Goal: Task Accomplishment & Management: Complete application form

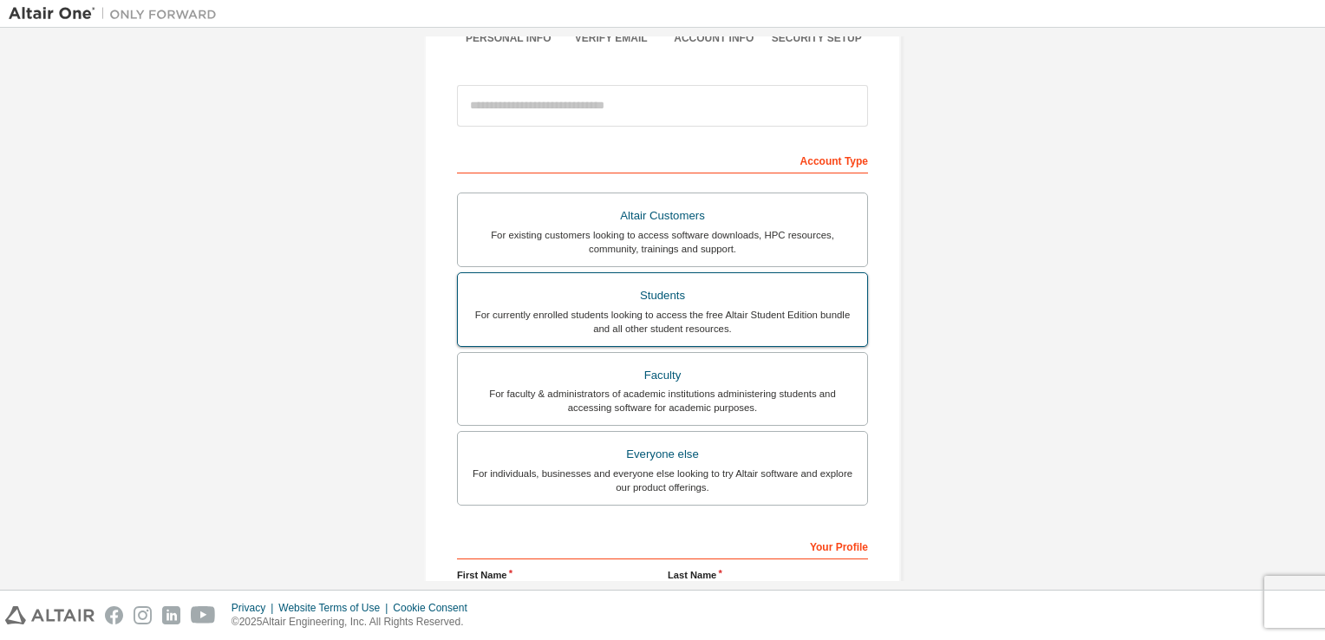
scroll to position [173, 0]
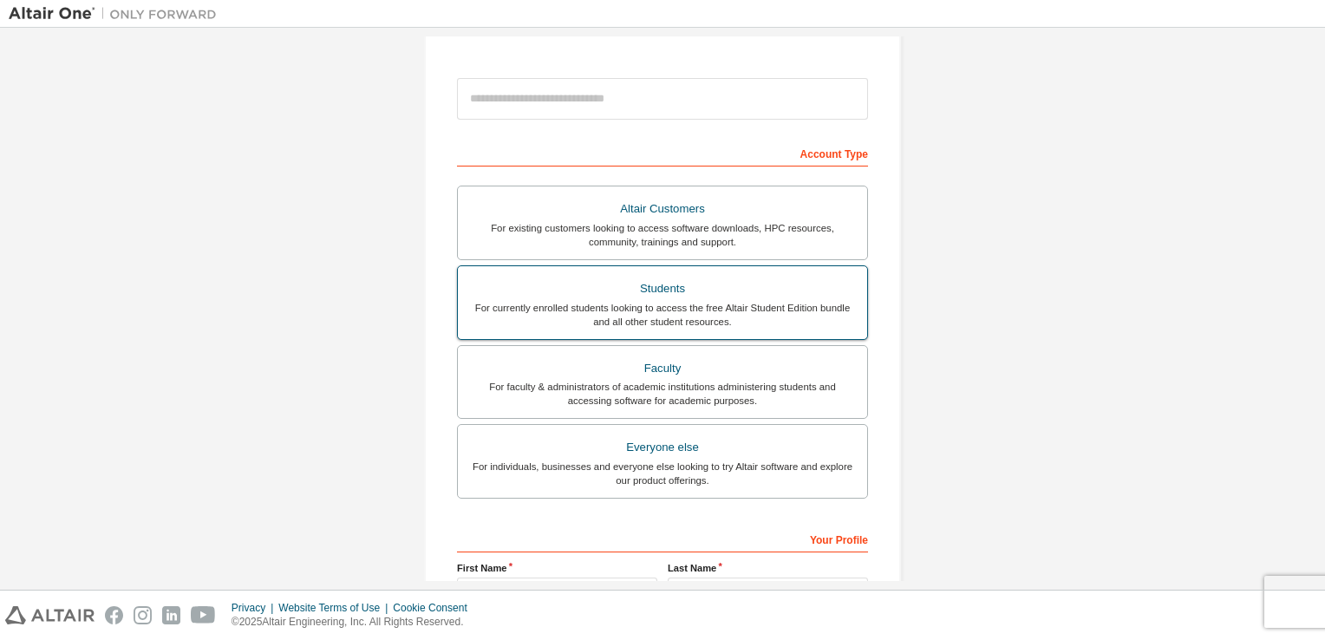
click at [739, 329] on label "Students For currently enrolled students looking to access the free Altair Stud…" at bounding box center [662, 302] width 411 height 75
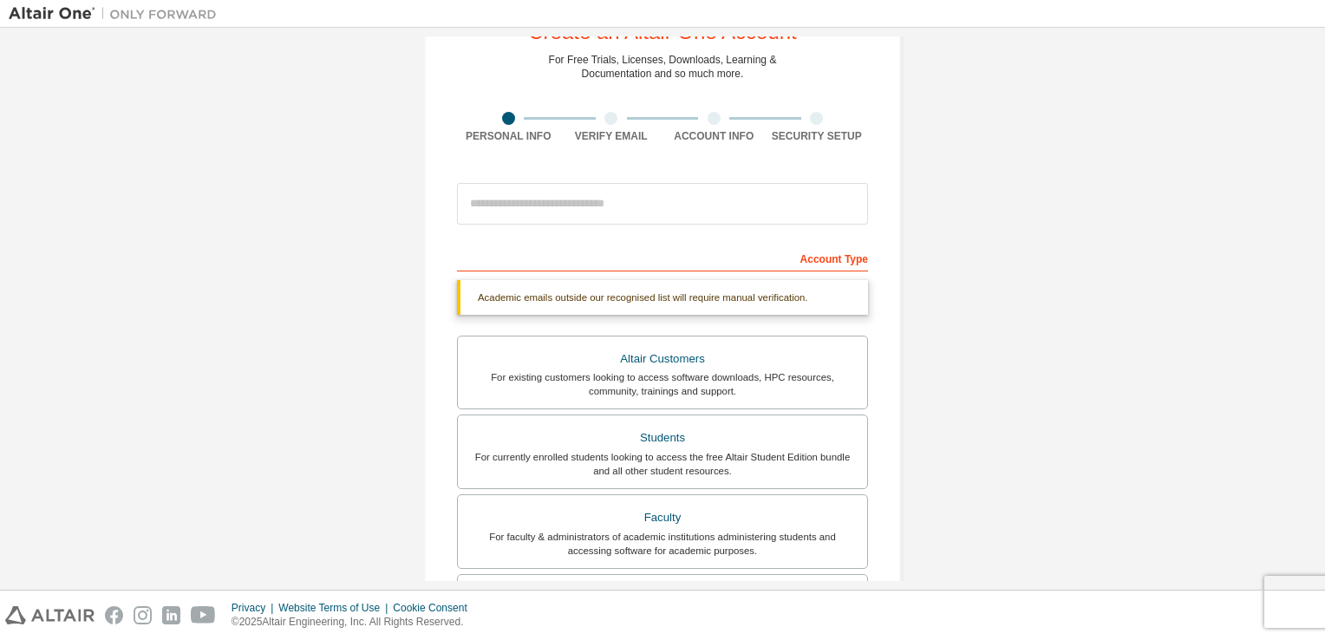
scroll to position [0, 0]
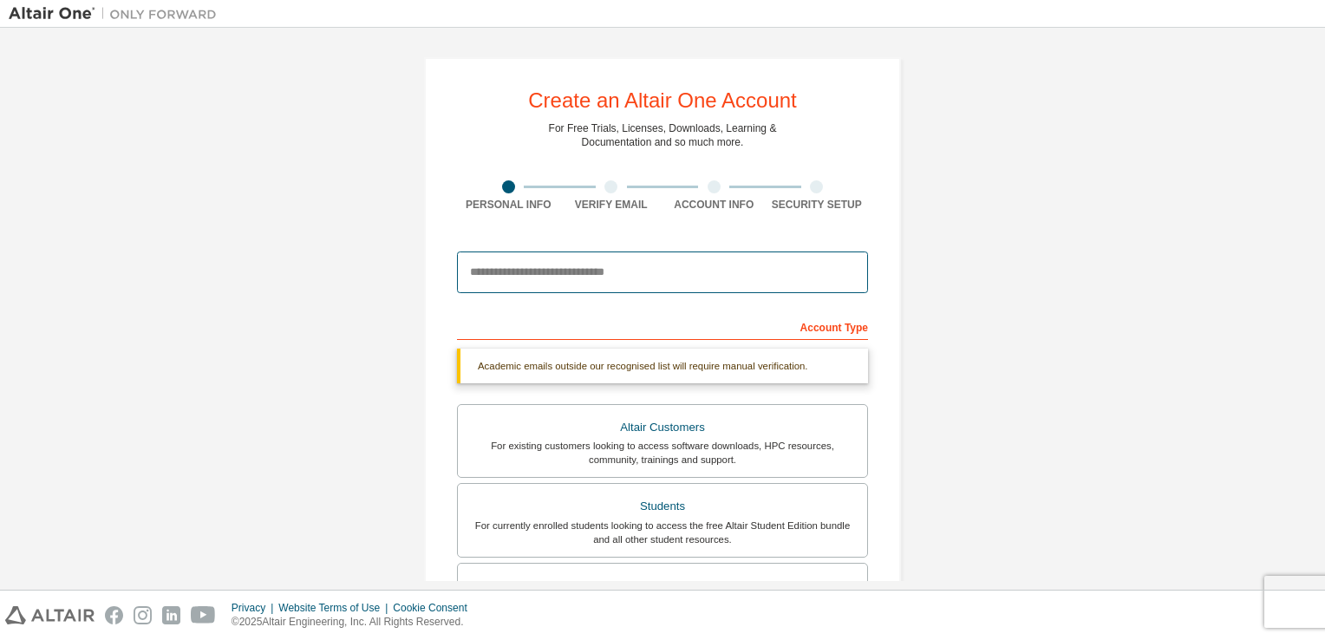
click at [592, 275] on input "email" at bounding box center [662, 273] width 411 height 42
type input "**********"
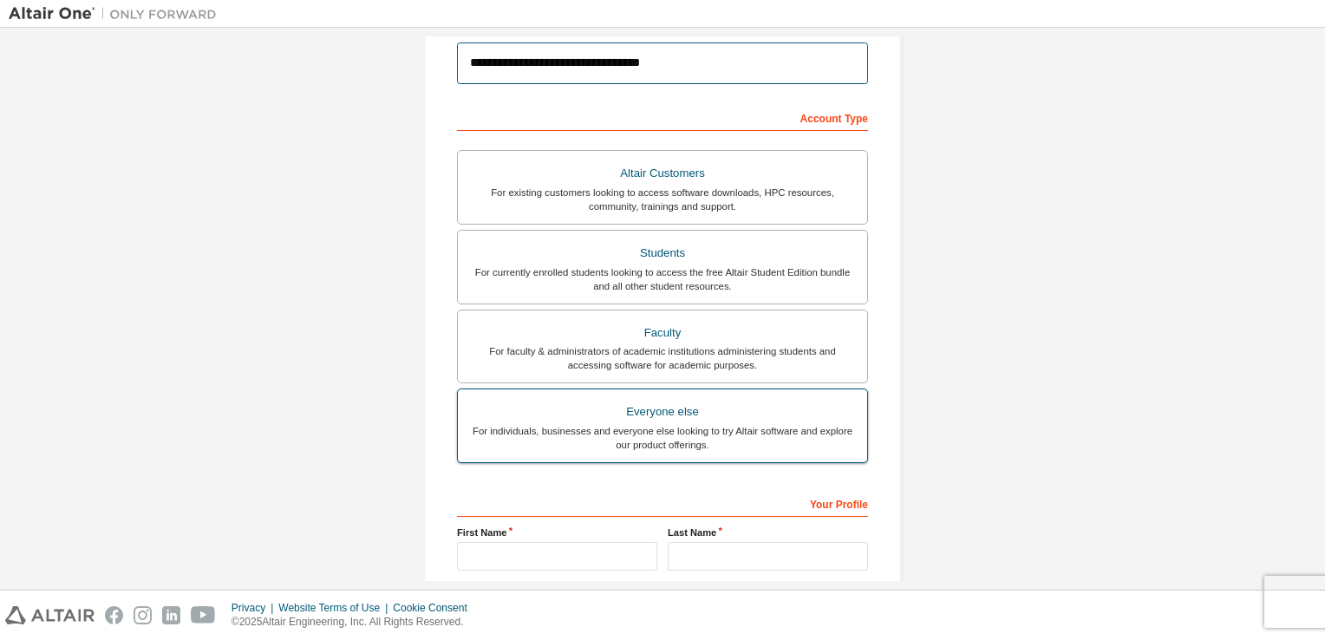
scroll to position [369, 0]
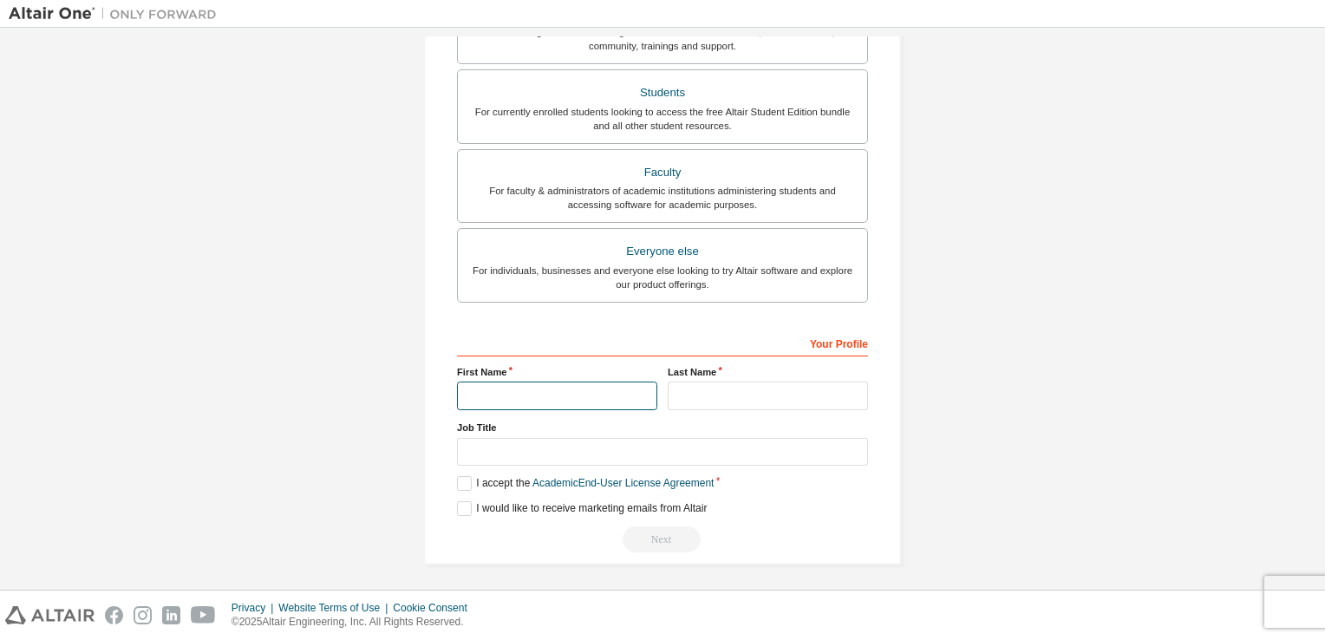
click at [610, 394] on input "text" at bounding box center [557, 396] width 200 height 29
type input "******"
type input "***"
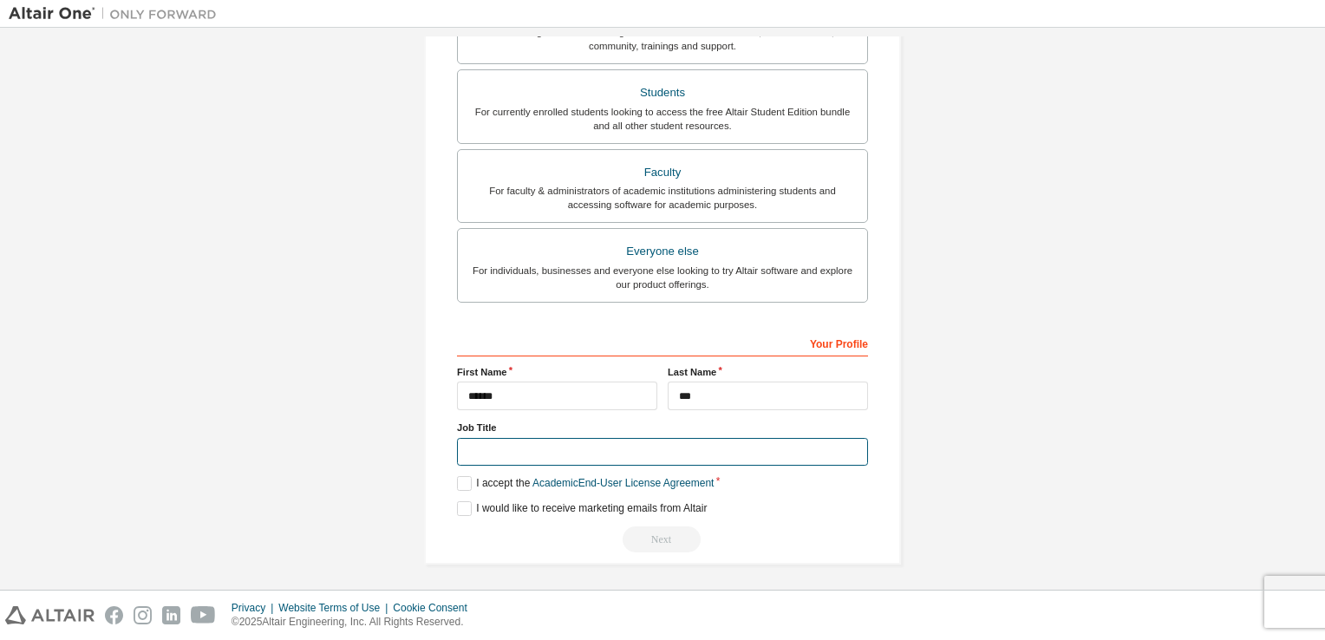
type input "**********"
click at [463, 478] on label "I accept the Academic End-User License Agreement" at bounding box center [585, 483] width 257 height 15
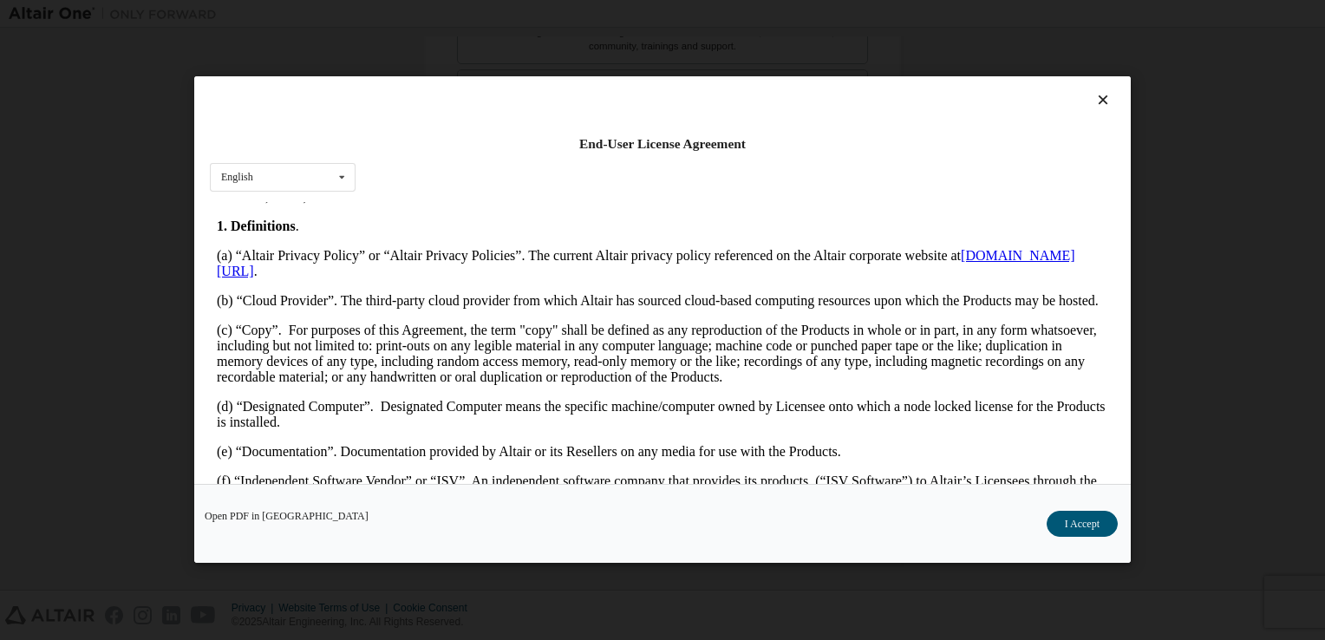
scroll to position [434, 0]
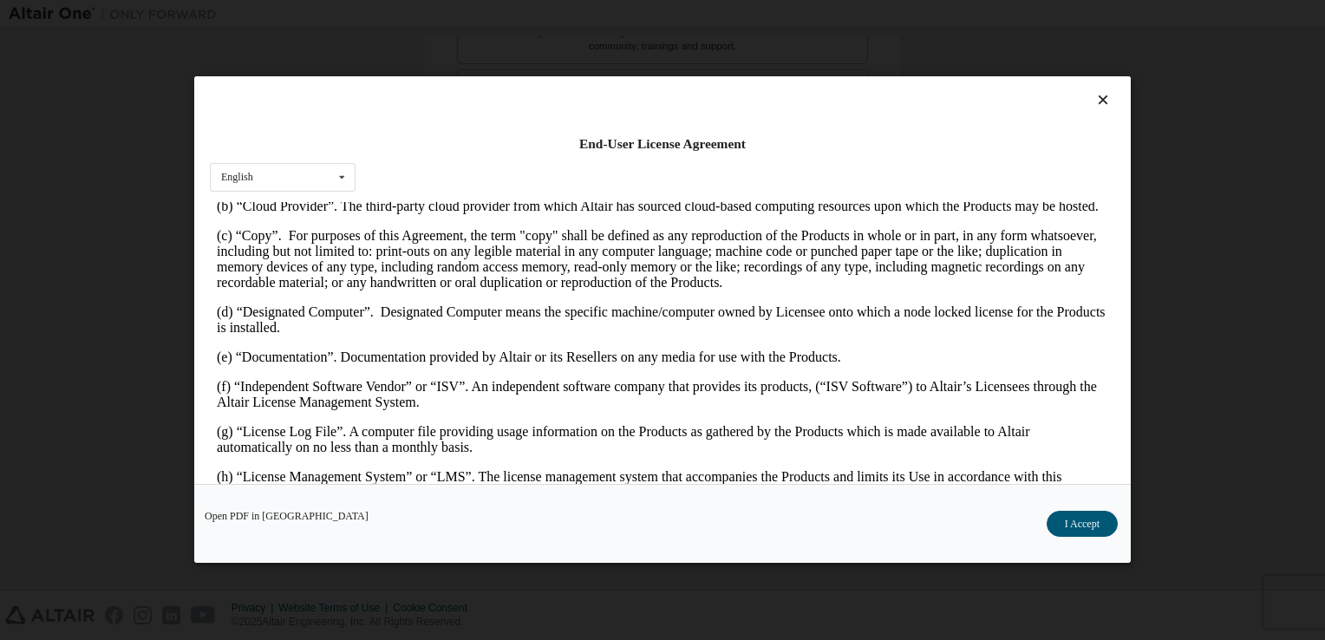
click at [1064, 521] on button "I Accept" at bounding box center [1082, 525] width 71 height 26
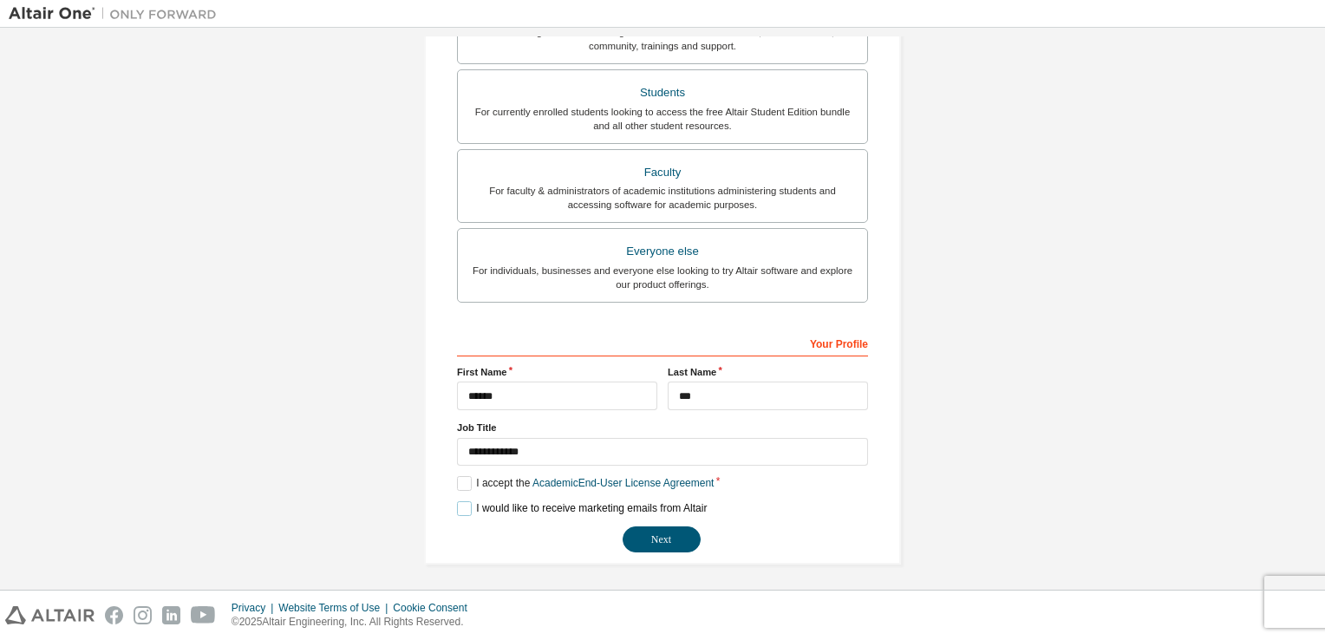
click at [461, 510] on label "I would like to receive marketing emails from Altair" at bounding box center [582, 508] width 250 height 15
click at [673, 547] on button "Next" at bounding box center [662, 539] width 78 height 26
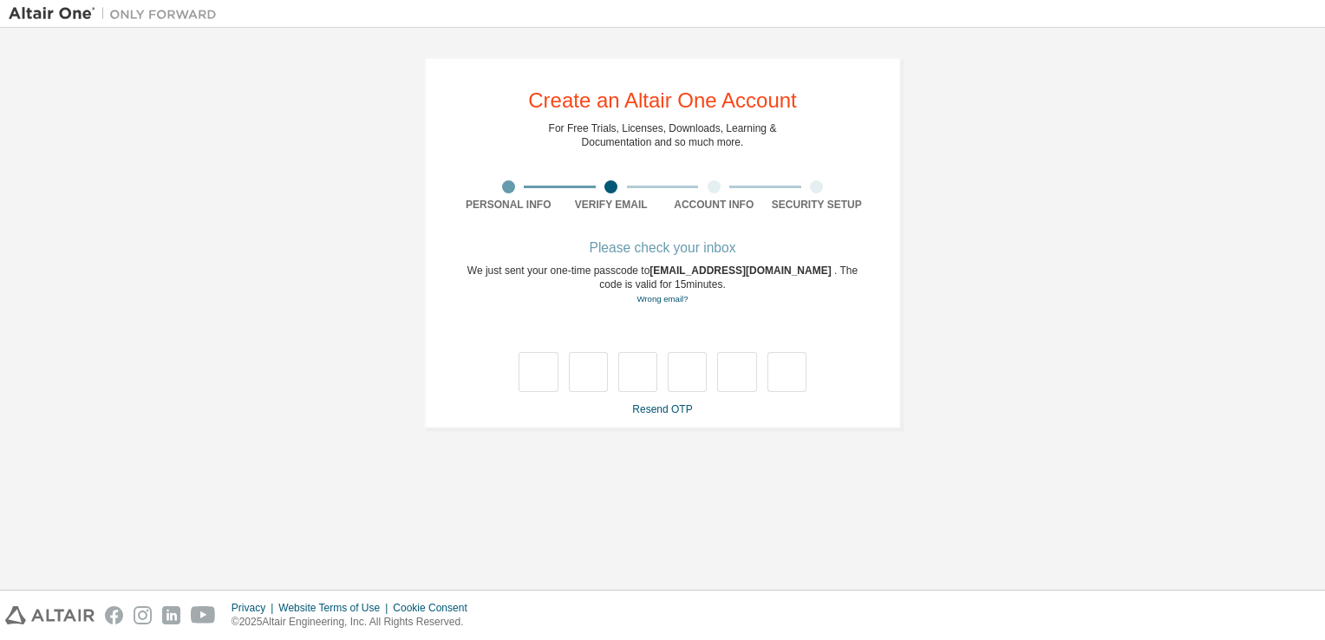
scroll to position [0, 0]
type input "*"
click at [642, 361] on input "text" at bounding box center [637, 372] width 39 height 40
type input "*"
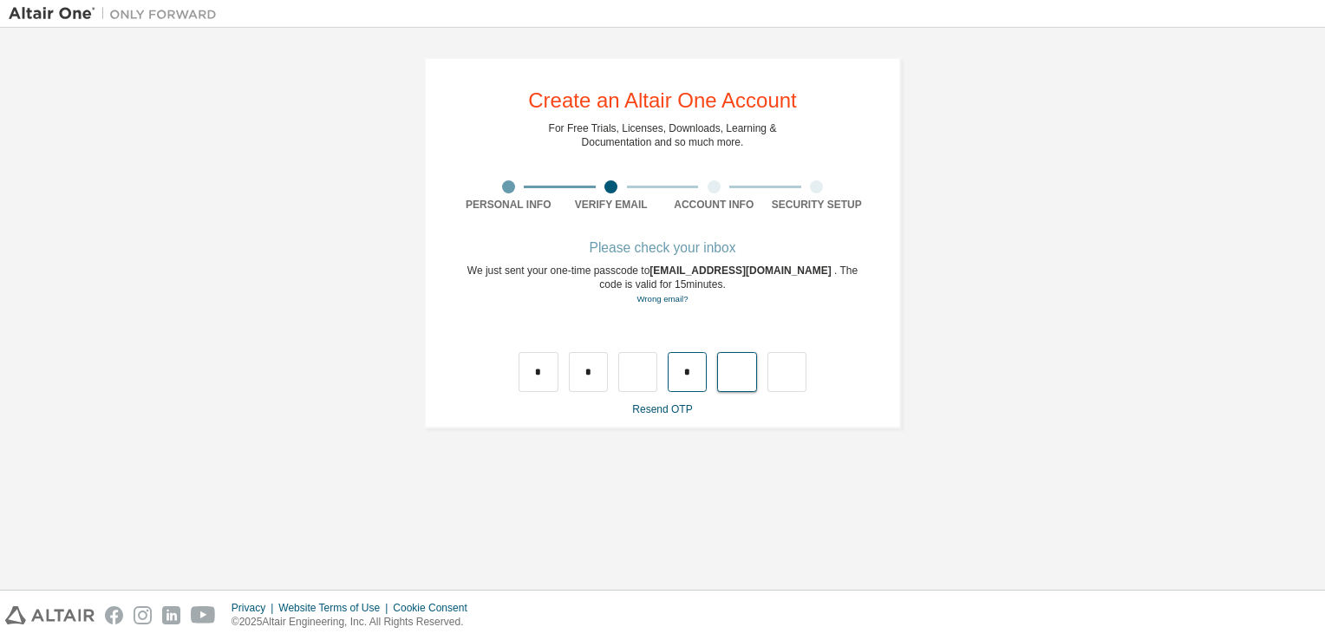
click at [681, 376] on input "*" at bounding box center [687, 372] width 39 height 40
click at [645, 369] on input "text" at bounding box center [637, 372] width 39 height 40
type input "*"
click at [736, 378] on input "*" at bounding box center [736, 372] width 39 height 40
click at [745, 380] on input "*" at bounding box center [736, 372] width 39 height 40
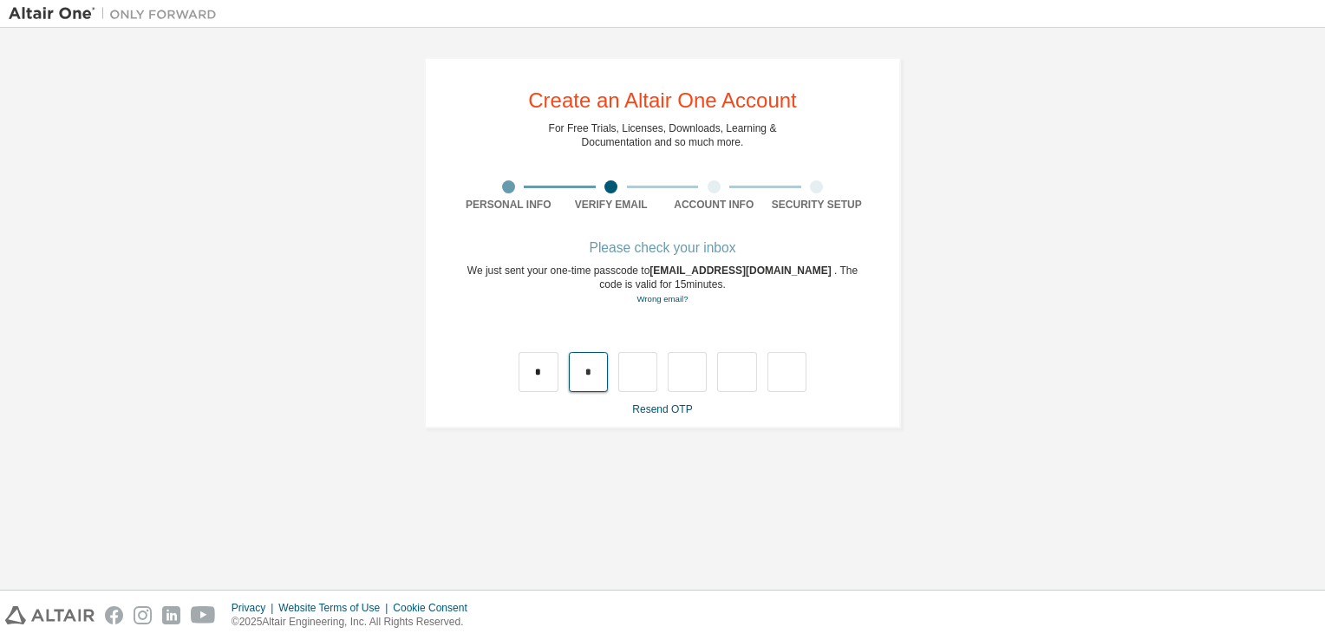
click at [605, 375] on input "*" at bounding box center [588, 372] width 39 height 40
type input "*"
click at [593, 366] on input "text" at bounding box center [588, 372] width 39 height 40
type input "*"
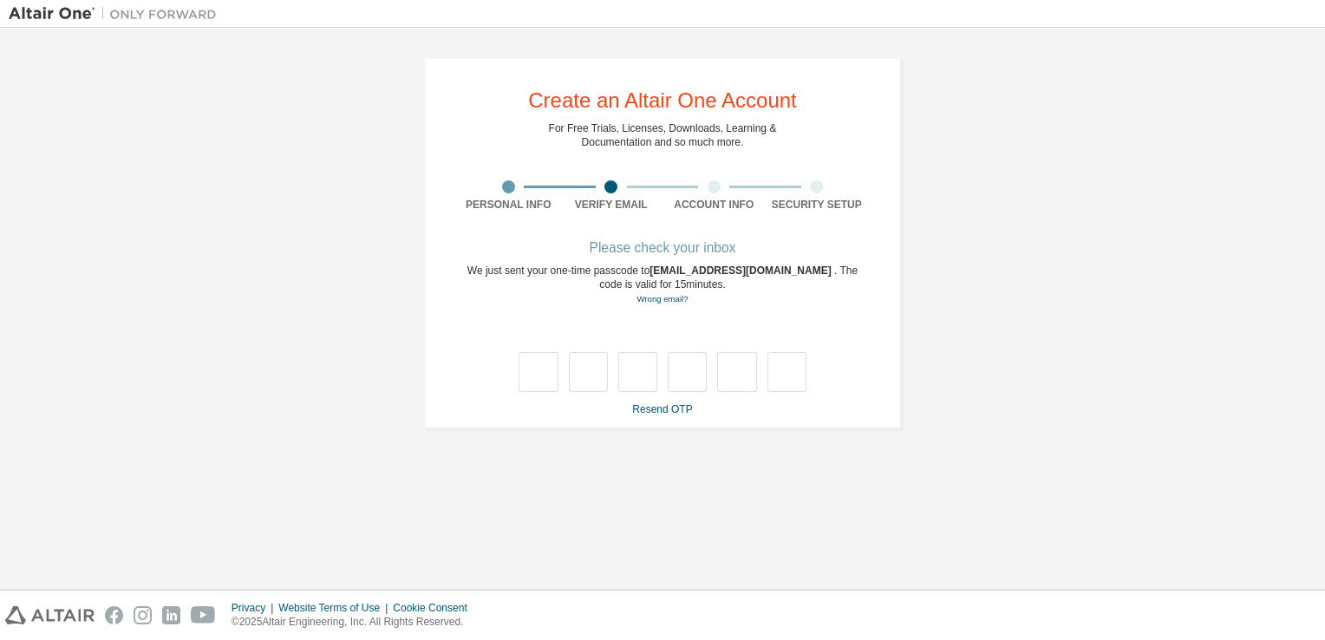
type input "*"
